Goal: Download file/media

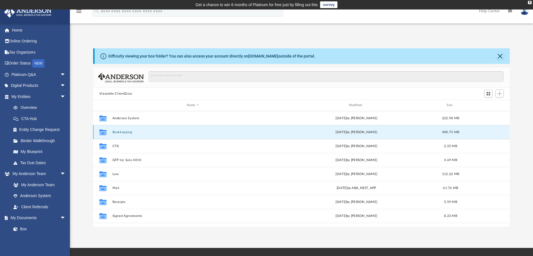
click at [123, 133] on button "Bookkeeping" at bounding box center [192, 133] width 161 height 4
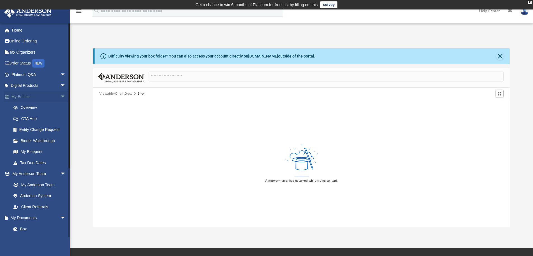
click at [60, 95] on span "arrow_drop_down" at bounding box center [65, 96] width 11 height 11
click at [32, 173] on link "Meeting Minutes" at bounding box center [41, 174] width 66 height 11
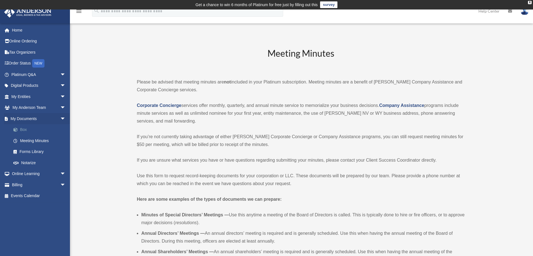
click at [25, 131] on link "Box" at bounding box center [41, 129] width 66 height 11
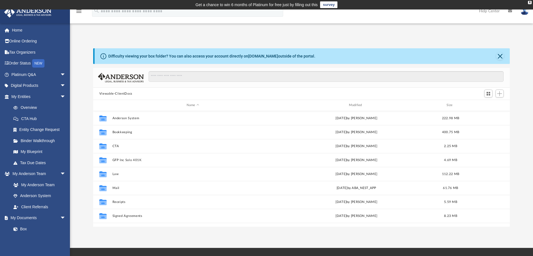
scroll to position [123, 412]
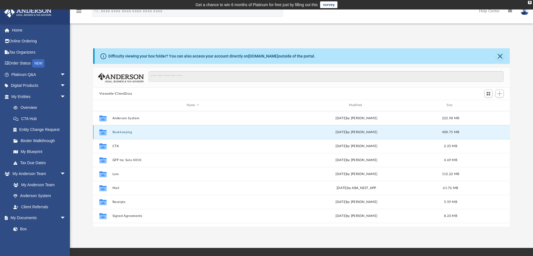
click at [117, 132] on button "Bookkeeping" at bounding box center [192, 133] width 161 height 4
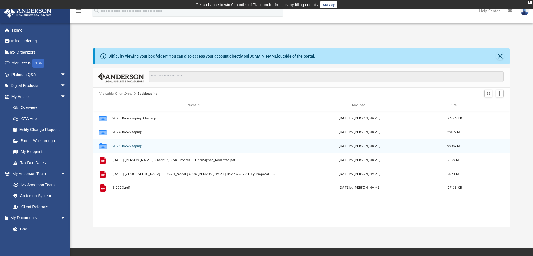
click at [123, 147] on button "2025 Bookkeeping" at bounding box center [193, 147] width 163 height 4
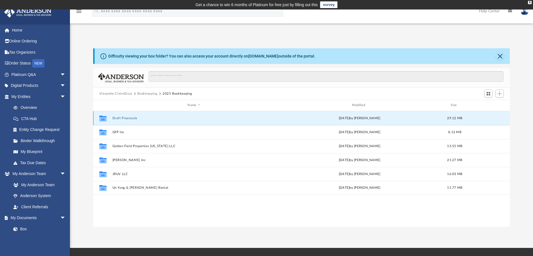
click at [125, 119] on button "Draft Financials" at bounding box center [193, 119] width 163 height 4
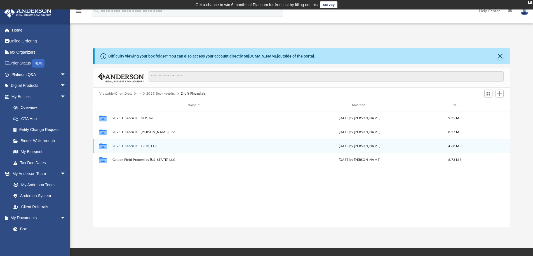
click at [130, 149] on div "Collaborated Folder 2025 Financials - JRUV, LLC Thu Aug 21 2025 by Tiffany Gil …" at bounding box center [301, 146] width 417 height 14
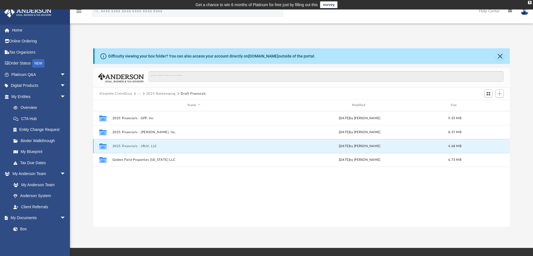
click at [140, 147] on button "2025 Financials - JRUV, LLC" at bounding box center [193, 147] width 163 height 4
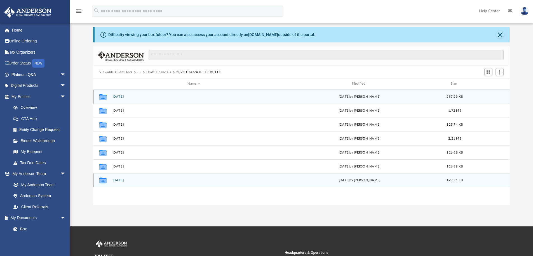
scroll to position [28, 0]
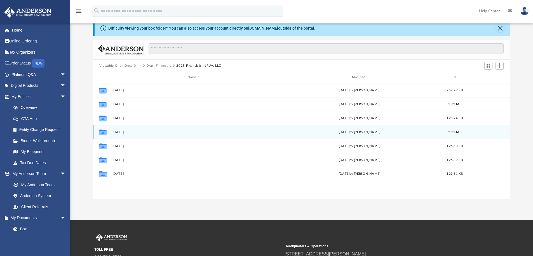
click at [123, 131] on button "2025.04.30" at bounding box center [193, 133] width 163 height 4
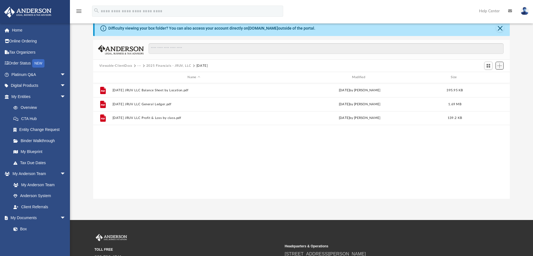
click at [500, 68] on span "Add" at bounding box center [499, 65] width 5 height 5
click at [517, 76] on div "Difficulty viewing your box folder? You can also access your account directly o…" at bounding box center [301, 109] width 463 height 179
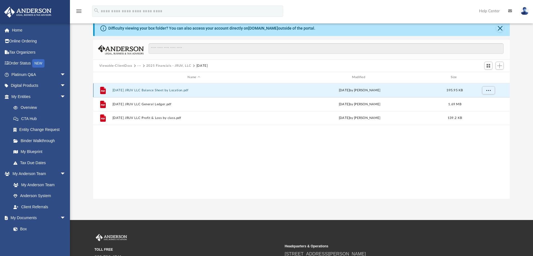
click at [182, 90] on button "2025.04.30 JRUV LLC Balance Sheet by Location.pdf" at bounding box center [193, 91] width 163 height 4
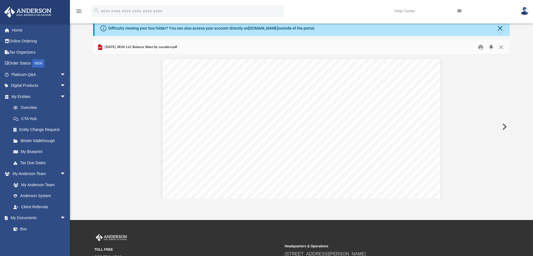
click at [490, 46] on button "Download" at bounding box center [491, 47] width 10 height 9
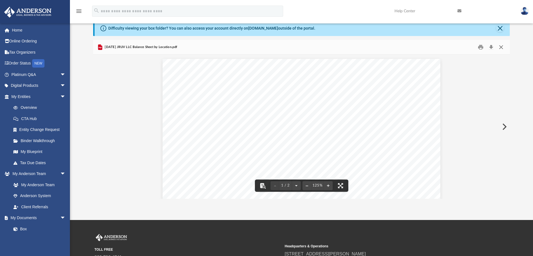
click at [499, 47] on button "Close" at bounding box center [501, 47] width 10 height 9
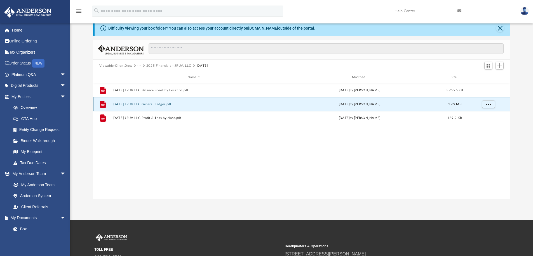
click at [167, 103] on button "2025.04.30 JRUV LLC General Ledger.pdf" at bounding box center [193, 105] width 163 height 4
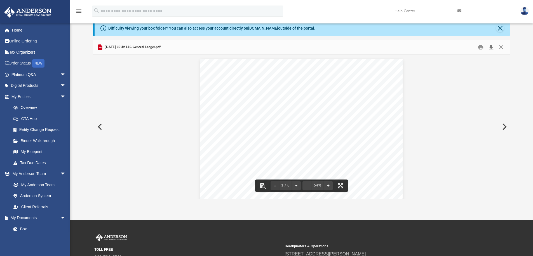
click at [492, 48] on button "Download" at bounding box center [491, 47] width 10 height 9
click at [505, 127] on button "Preview" at bounding box center [504, 127] width 12 height 16
click at [490, 47] on button "Download" at bounding box center [491, 47] width 10 height 9
click at [500, 29] on button "Close" at bounding box center [500, 28] width 8 height 8
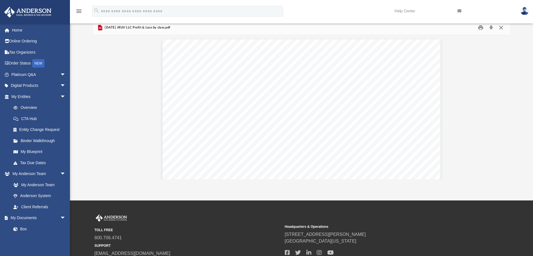
click at [501, 27] on button "Close" at bounding box center [501, 27] width 10 height 9
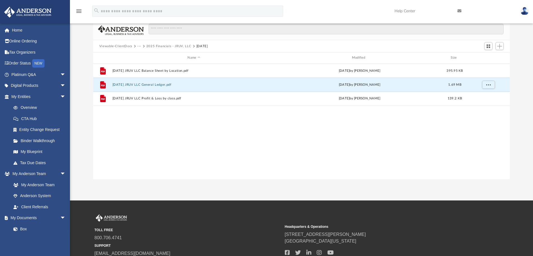
click at [180, 45] on button "2025 Financials - JRUV, LLC" at bounding box center [168, 46] width 45 height 5
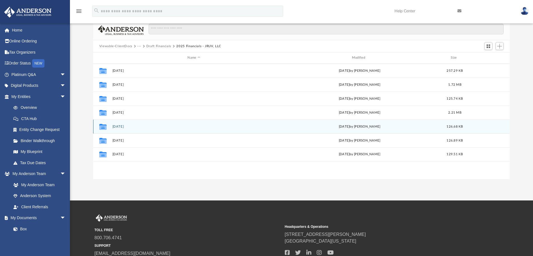
click at [115, 127] on button "2025.05.31" at bounding box center [193, 127] width 163 height 4
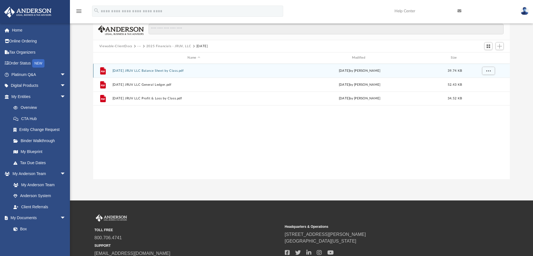
click at [177, 71] on button "2025.05.31 JRUV LLC Balance Sheet by Class.pdf" at bounding box center [193, 71] width 163 height 4
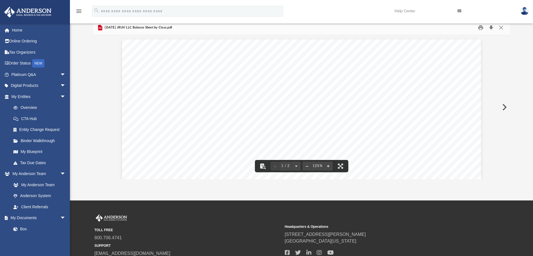
click at [492, 27] on button "Download" at bounding box center [491, 27] width 10 height 9
click at [503, 107] on button "Preview" at bounding box center [504, 108] width 12 height 16
click at [491, 28] on button "Download" at bounding box center [491, 27] width 10 height 9
click at [503, 108] on button "Preview" at bounding box center [504, 108] width 12 height 16
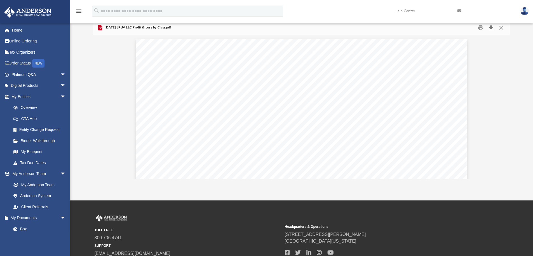
click at [491, 26] on button "Download" at bounding box center [491, 27] width 10 height 9
click at [501, 27] on button "Close" at bounding box center [501, 27] width 10 height 9
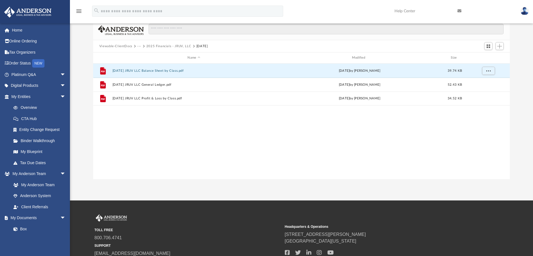
click at [169, 45] on button "2025 Financials - JRUV, LLC" at bounding box center [168, 46] width 45 height 5
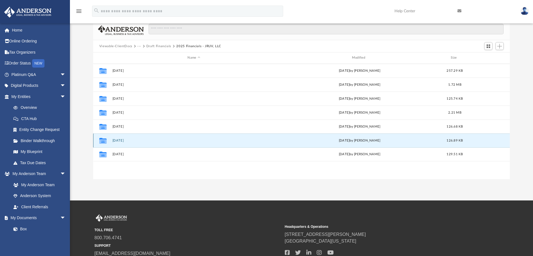
click at [121, 140] on button "2025.06.30" at bounding box center [193, 141] width 163 height 4
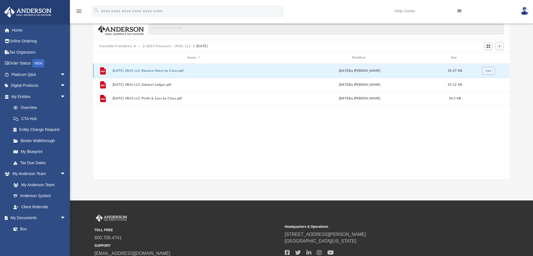
click at [182, 69] on button "2025.06.30 JRUV LLC Balance Sheet by Class.pdf" at bounding box center [193, 71] width 163 height 4
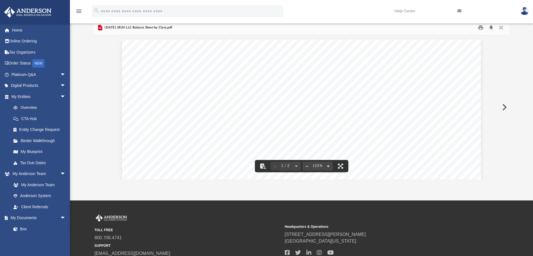
click at [492, 28] on button "Download" at bounding box center [491, 27] width 10 height 9
click at [505, 108] on button "Preview" at bounding box center [504, 108] width 12 height 16
click at [490, 28] on button "Download" at bounding box center [491, 27] width 10 height 9
click at [505, 107] on button "Preview" at bounding box center [504, 108] width 12 height 16
click at [490, 27] on button "Download" at bounding box center [491, 27] width 10 height 9
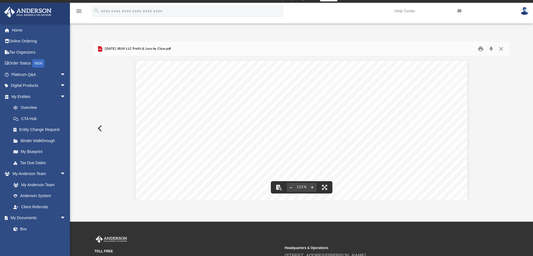
scroll to position [0, 0]
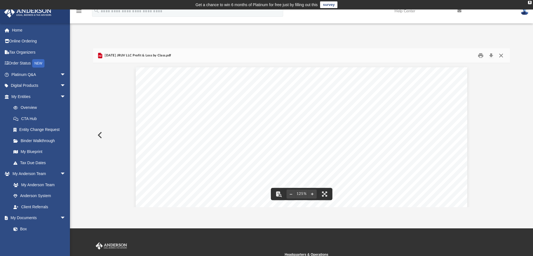
click at [501, 56] on button "Close" at bounding box center [501, 55] width 10 height 9
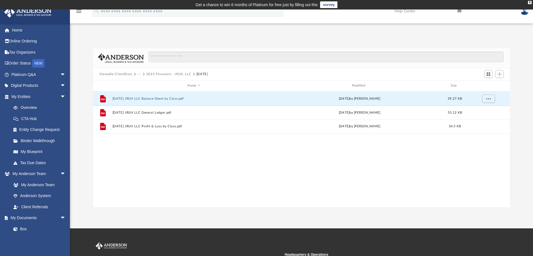
click at [160, 74] on button "2025 Financials - JRUV, LLC" at bounding box center [168, 74] width 45 height 5
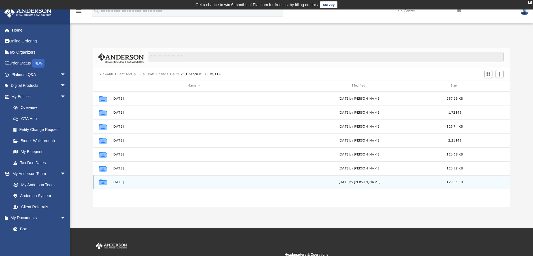
click at [121, 183] on button "2025.07.31" at bounding box center [193, 183] width 163 height 4
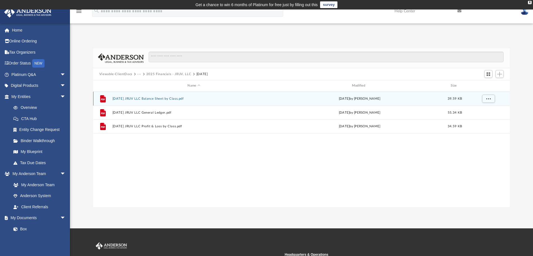
click at [143, 97] on button "2025.07.31 JRUV LLC Balance Sheet by Class.pdf" at bounding box center [193, 99] width 163 height 4
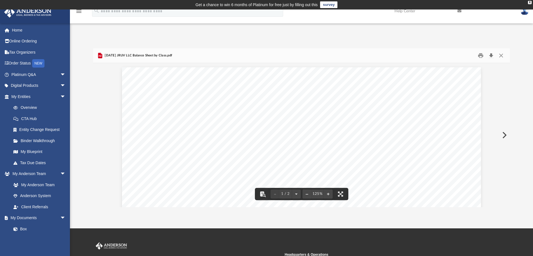
click at [492, 56] on button "Download" at bounding box center [491, 55] width 10 height 9
click at [504, 135] on button "Preview" at bounding box center [504, 136] width 12 height 16
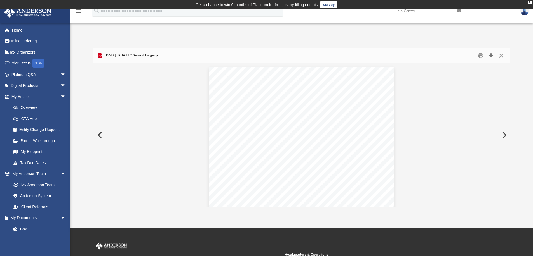
click at [492, 55] on button "Download" at bounding box center [491, 55] width 10 height 9
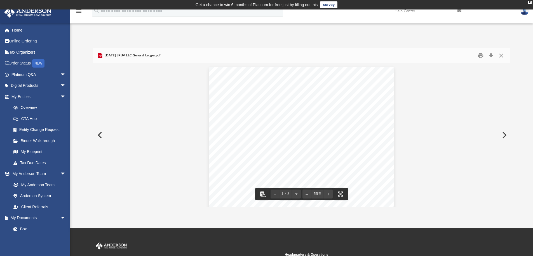
click at [505, 136] on button "Preview" at bounding box center [504, 136] width 12 height 16
click at [490, 56] on button "Download" at bounding box center [491, 55] width 10 height 9
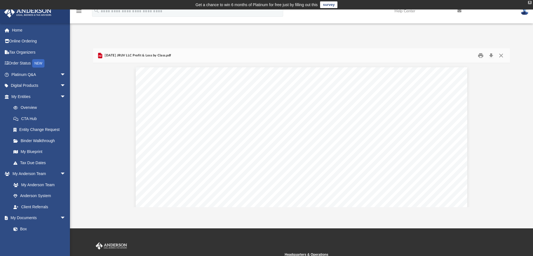
click at [529, 2] on div "X" at bounding box center [530, 2] width 4 height 3
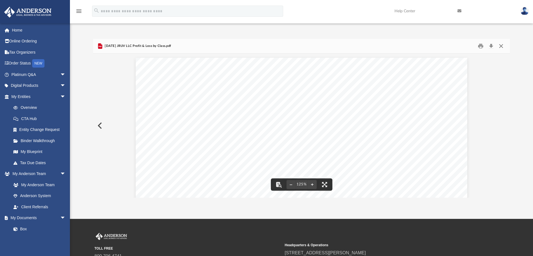
click at [499, 46] on button "Close" at bounding box center [501, 46] width 10 height 9
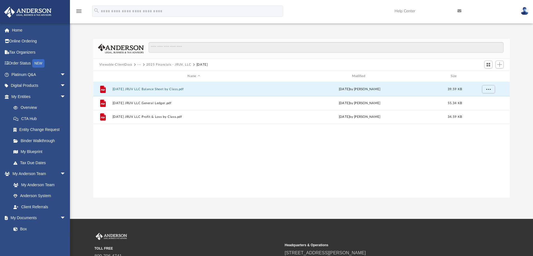
click at [154, 65] on button "2025 Financials - JRUV, LLC" at bounding box center [168, 64] width 45 height 5
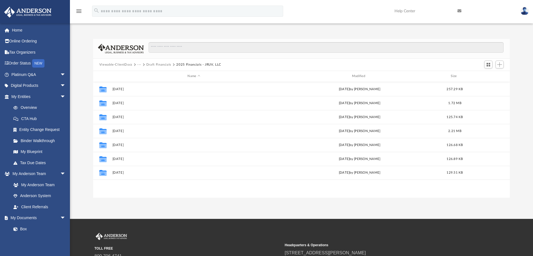
click at [154, 65] on button "Draft Financials" at bounding box center [158, 64] width 25 height 5
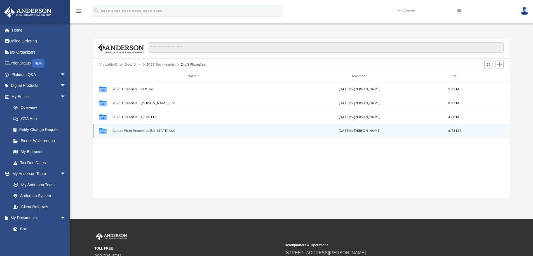
click at [129, 129] on button "Golden Field Properties Wyoming LLC" at bounding box center [193, 131] width 163 height 4
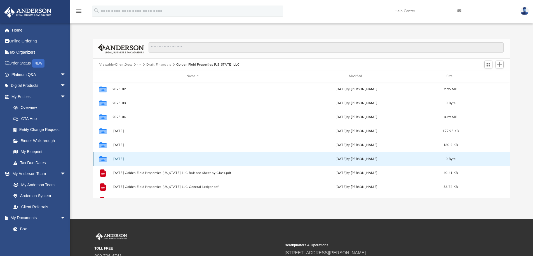
click at [121, 158] on button "2025.07.31" at bounding box center [192, 159] width 161 height 4
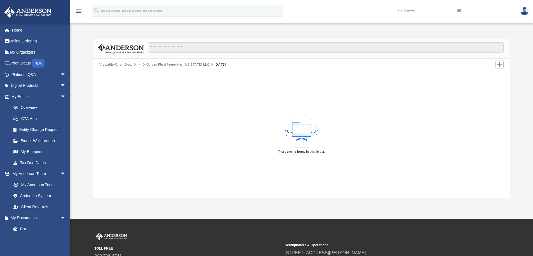
click at [163, 66] on button "Golden Field Properties Wyoming LLC" at bounding box center [177, 64] width 63 height 5
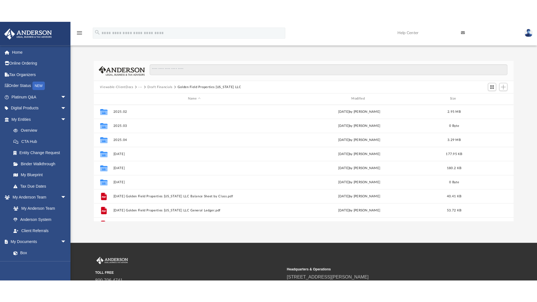
scroll to position [123, 412]
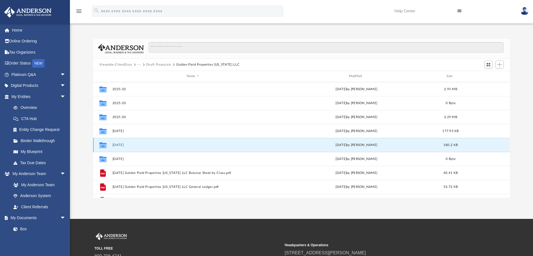
click at [166, 145] on button "2025.06.30" at bounding box center [192, 145] width 161 height 4
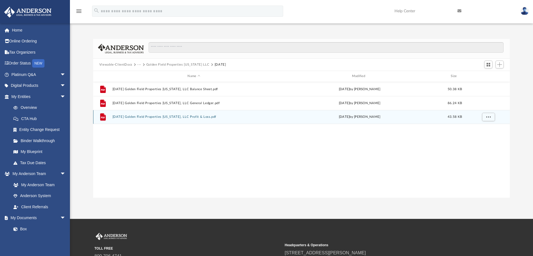
click at [126, 117] on button "2025.06.30 Golden Field Properties Wyoming, LLC Profit & Loss.pdf" at bounding box center [193, 117] width 163 height 4
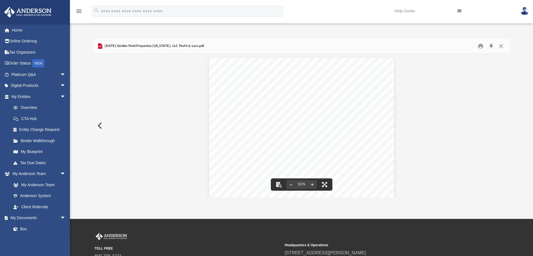
click at [326, 186] on button "File preview" at bounding box center [324, 185] width 12 height 12
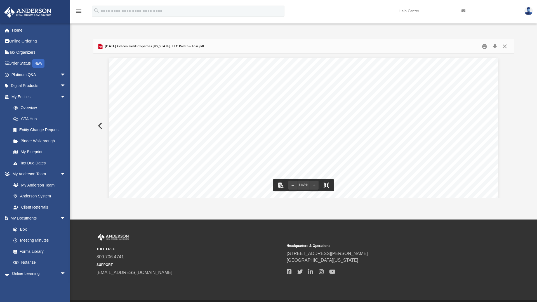
scroll to position [4, 4]
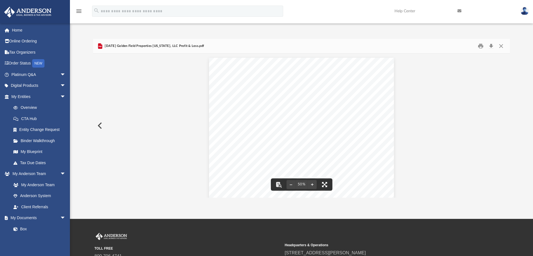
click at [326, 185] on button "File preview" at bounding box center [324, 185] width 12 height 12
click at [100, 126] on button "Preview" at bounding box center [99, 126] width 12 height 16
click at [499, 43] on button "Close" at bounding box center [501, 46] width 10 height 9
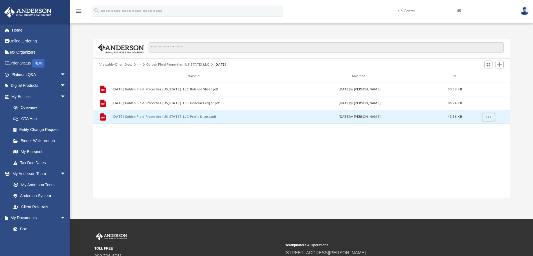
click at [184, 67] on button "Golden Field Properties Wyoming LLC" at bounding box center [177, 64] width 63 height 5
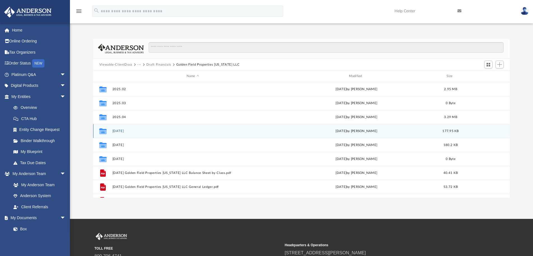
click at [124, 130] on button "2025.05.31" at bounding box center [192, 131] width 161 height 4
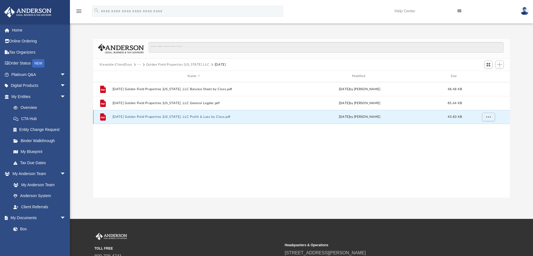
click at [197, 117] on button "2025.05.31 Golden Field Properties Wyoming, LLC Profit & Loss by Class.pdf" at bounding box center [193, 117] width 163 height 4
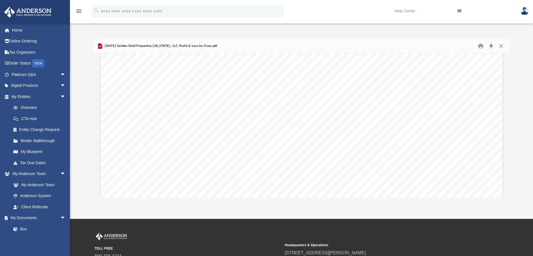
scroll to position [0, 0]
click at [502, 46] on button "Close" at bounding box center [501, 46] width 10 height 9
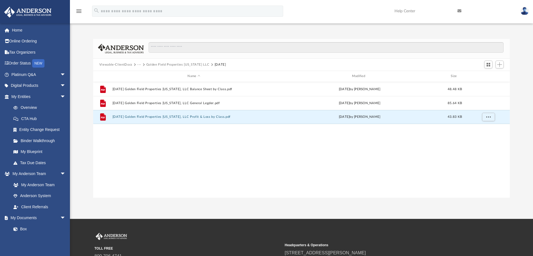
click at [159, 63] on button "Golden Field Properties Wyoming LLC" at bounding box center [177, 64] width 63 height 5
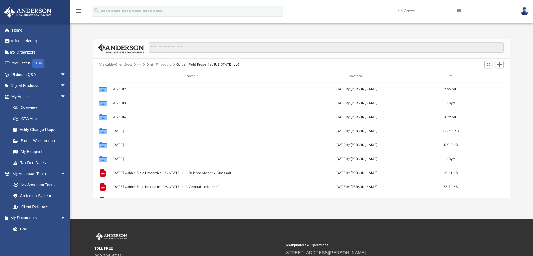
click at [159, 63] on button "Draft Financials" at bounding box center [158, 64] width 25 height 5
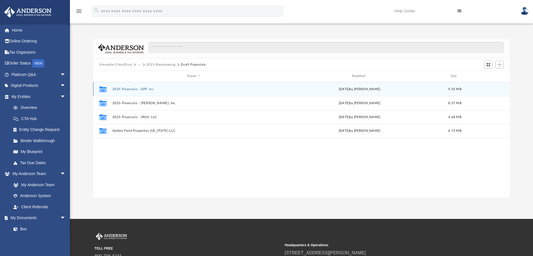
click at [122, 90] on button "2025 Financials - GFP, Inc" at bounding box center [193, 90] width 163 height 4
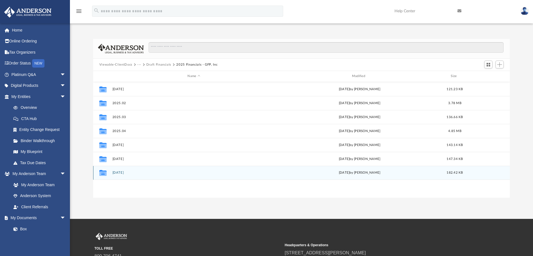
click at [126, 172] on button "2025.07.31" at bounding box center [193, 173] width 163 height 4
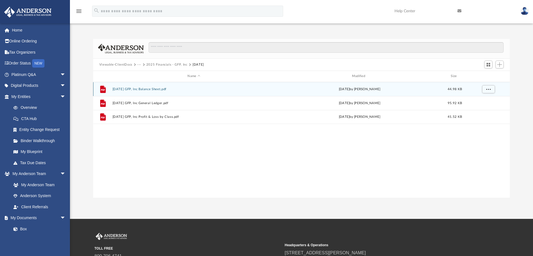
click at [160, 89] on button "2025.07.31 GFP, Inc Balance Sheet.pdf" at bounding box center [193, 90] width 163 height 4
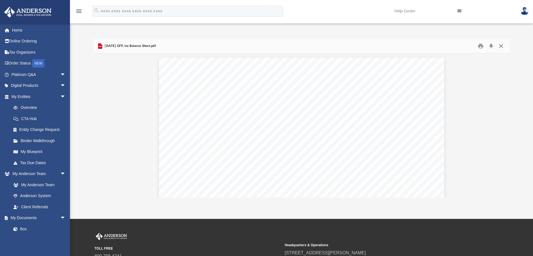
click at [500, 47] on button "Close" at bounding box center [501, 46] width 10 height 9
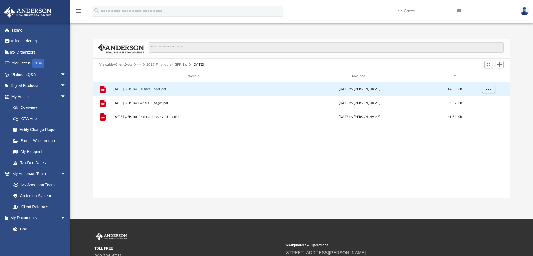
click at [179, 65] on button "2025 Financials - GFP, Inc" at bounding box center [166, 64] width 41 height 5
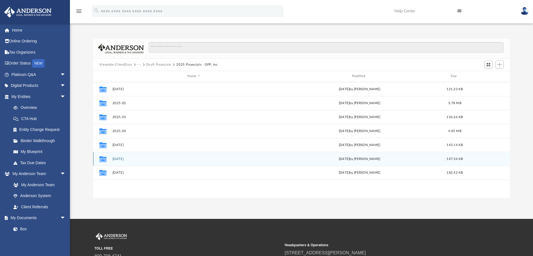
click at [119, 161] on div "Collaborated Folder 2025.06.30 Thu Aug 21 2025 by Tiffany Gil Acosta 147.34 KB" at bounding box center [301, 159] width 417 height 14
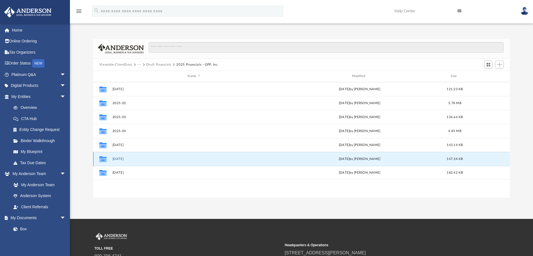
click at [125, 159] on button "2025.06.30" at bounding box center [193, 159] width 163 height 4
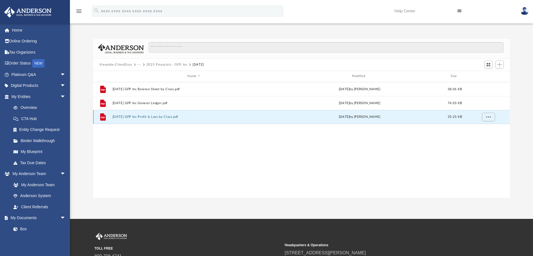
click at [160, 115] on button "2025.06.30 GFP Inc Profit & Loss by Class.pdf" at bounding box center [193, 117] width 163 height 4
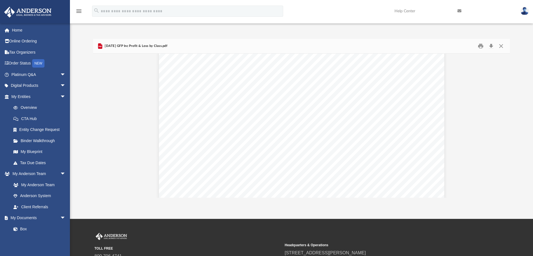
scroll to position [28, 0]
click at [501, 48] on button "Close" at bounding box center [501, 46] width 10 height 9
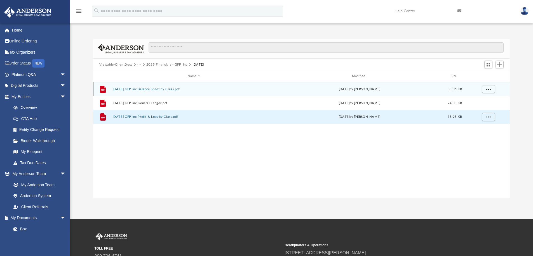
click at [171, 91] on div "File 2025.06.30 GFP Inc Balance Sheet by Class.pdf Thu Aug 21 2025 by Tiffany G…" at bounding box center [301, 89] width 417 height 14
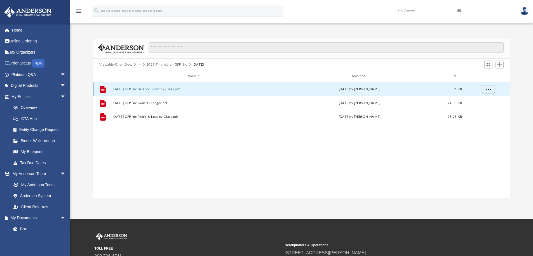
click at [152, 89] on button "2025.06.30 GFP Inc Balance Sheet by Class.pdf" at bounding box center [193, 90] width 163 height 4
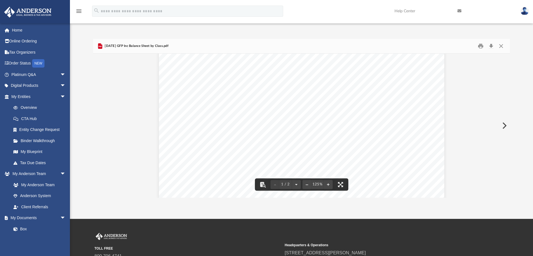
scroll to position [0, 0]
click at [501, 45] on button "Close" at bounding box center [501, 46] width 10 height 9
